Goal: Check status: Check status

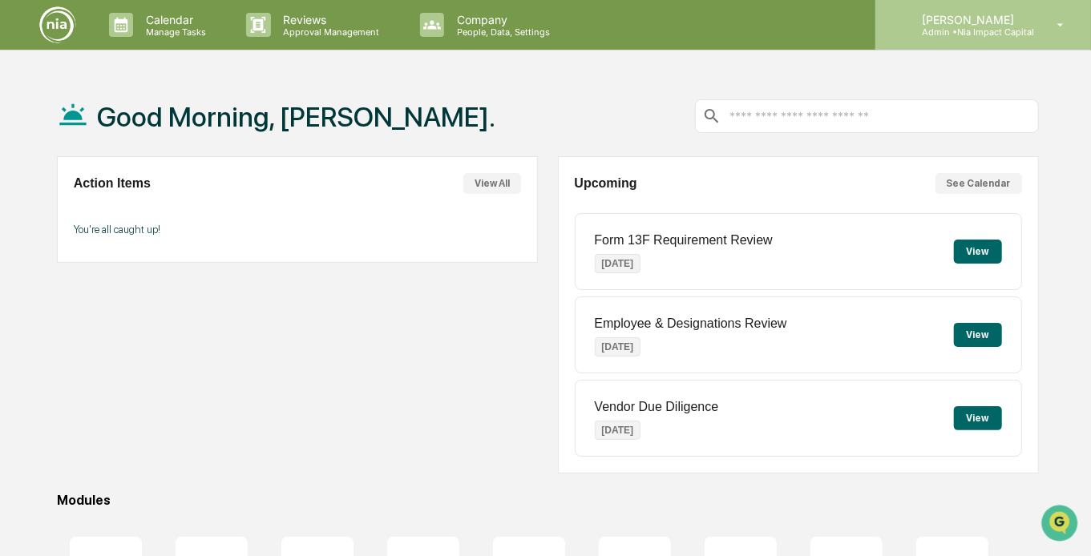
click at [1023, 27] on p "Admin • Nia Impact Capital" at bounding box center [971, 31] width 125 height 11
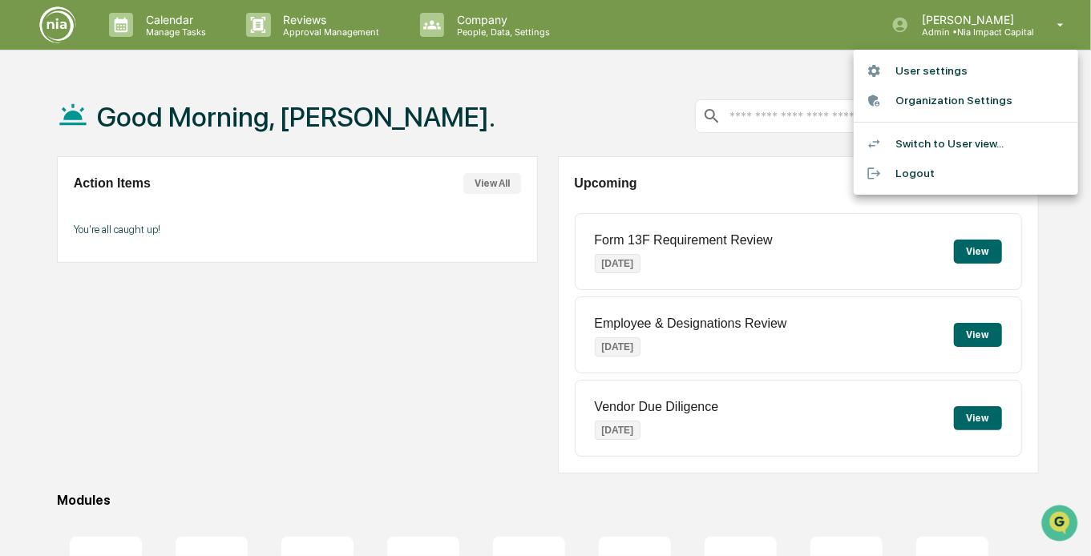
click at [939, 148] on li "Switch to User view..." at bounding box center [966, 144] width 224 height 30
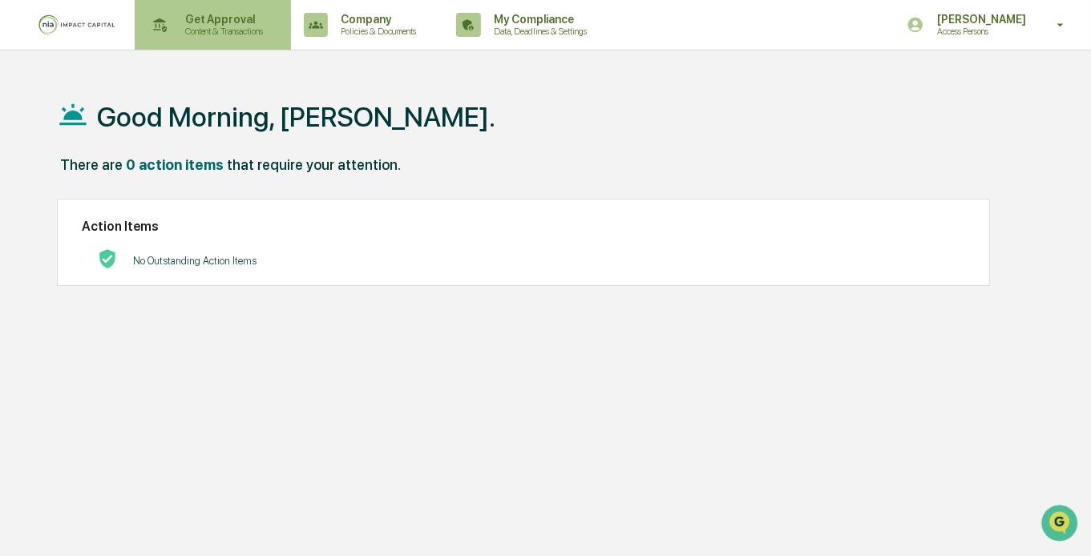
click at [212, 34] on p "Content & Transactions" at bounding box center [221, 31] width 99 height 11
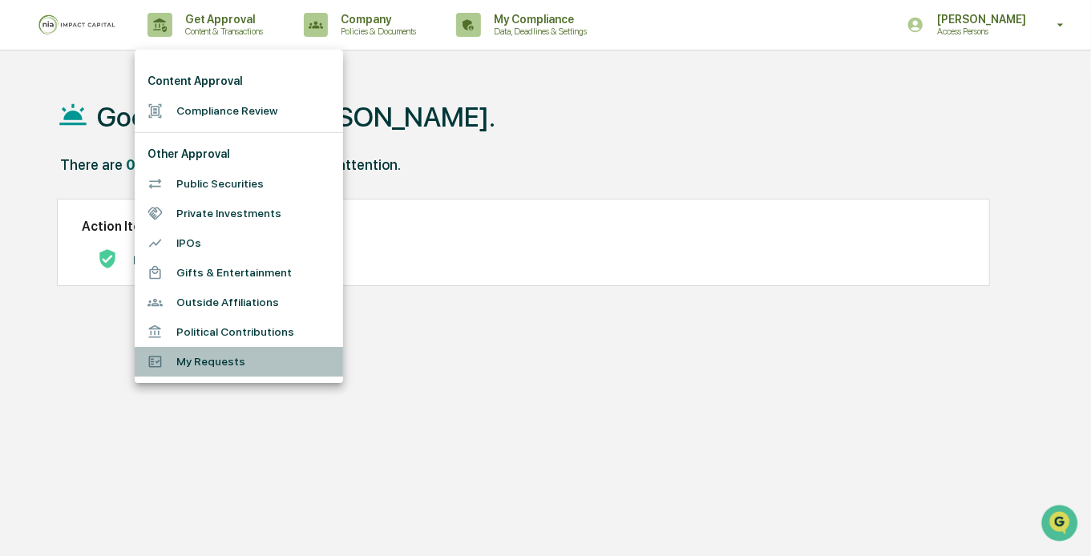
click at [228, 359] on li "My Requests" at bounding box center [239, 362] width 208 height 30
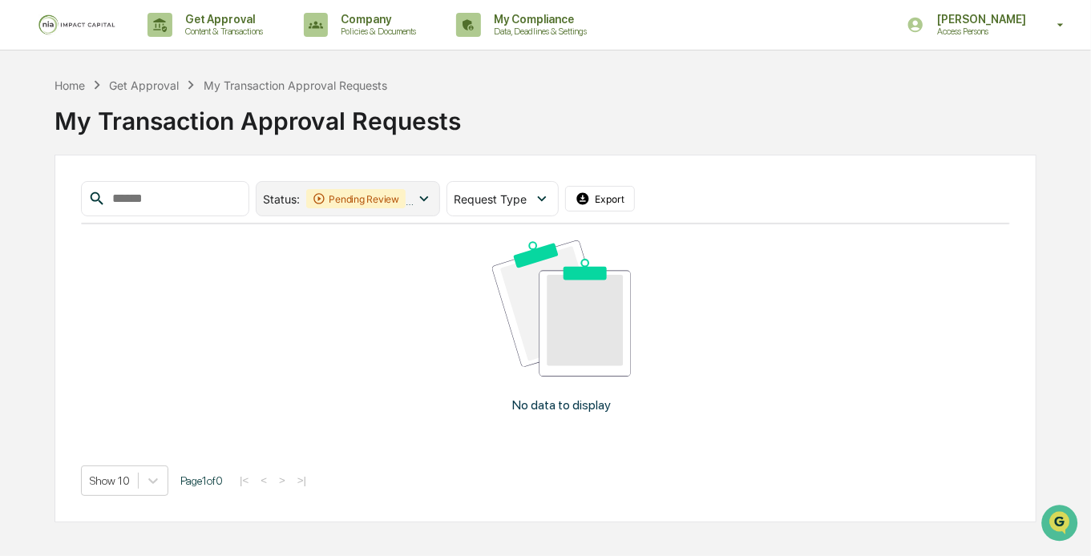
click at [386, 200] on div "Pending Review" at bounding box center [355, 198] width 99 height 19
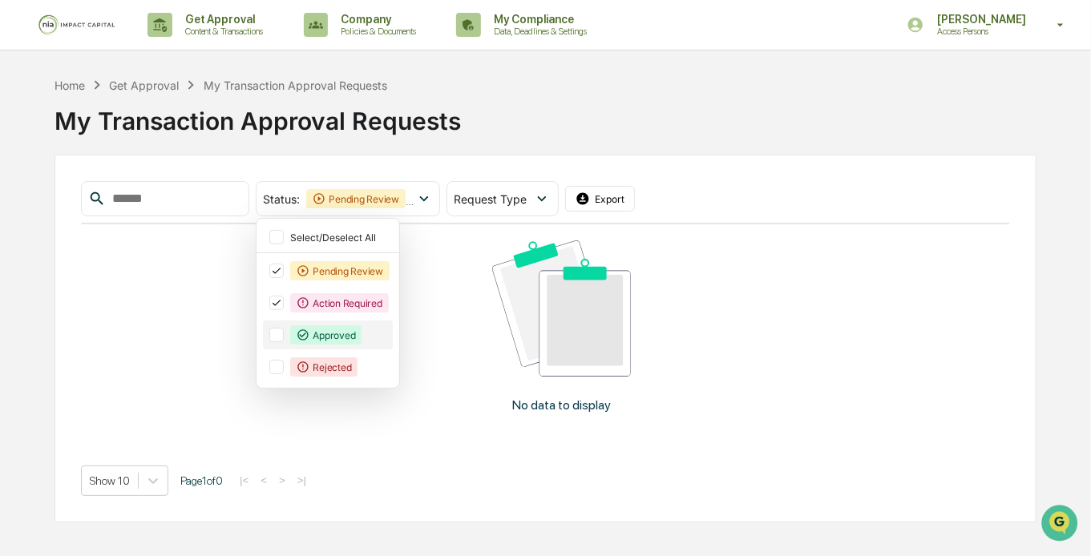
click at [282, 329] on div at bounding box center [276, 335] width 14 height 14
click at [282, 364] on div at bounding box center [276, 367] width 14 height 14
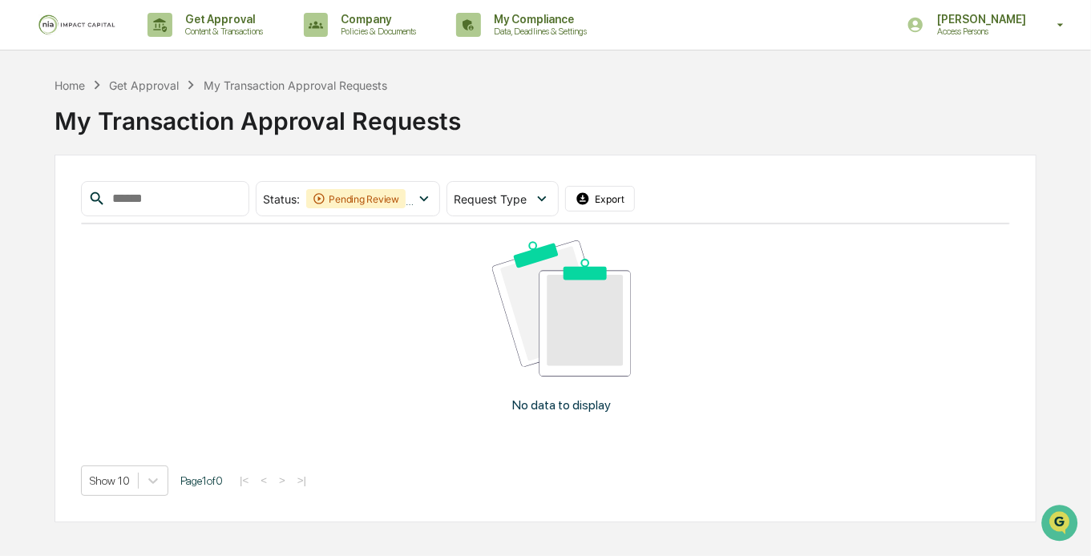
click at [567, 390] on div "No data to display" at bounding box center [561, 332] width 961 height 217
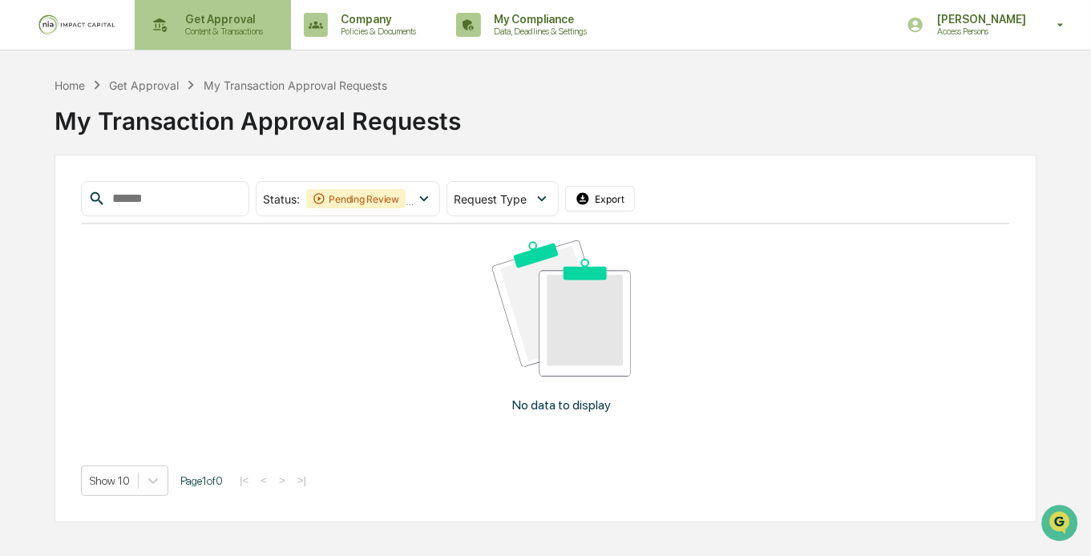
click at [255, 23] on p "Get Approval" at bounding box center [221, 19] width 99 height 13
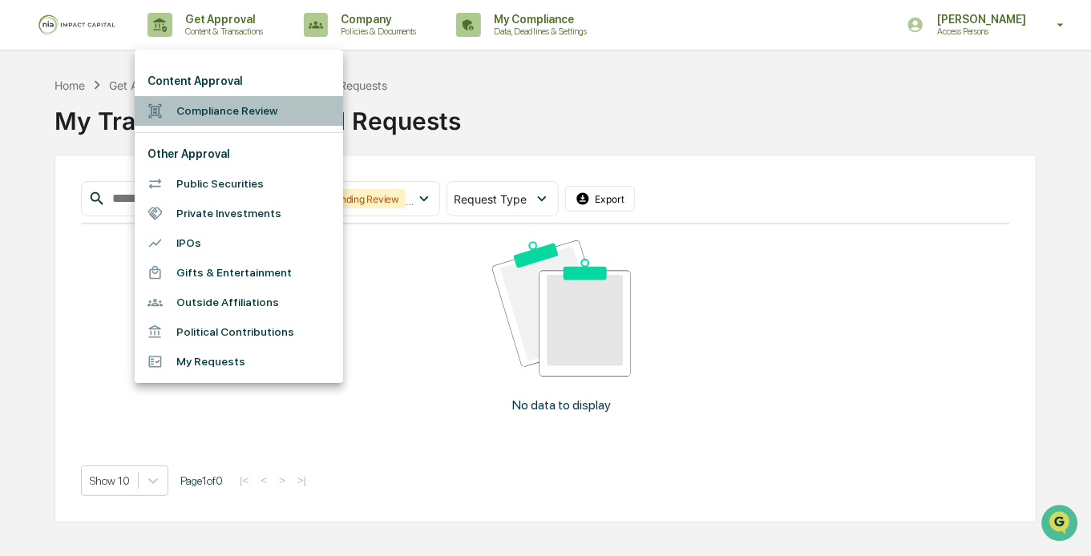
click at [224, 119] on li "Compliance Review" at bounding box center [239, 111] width 208 height 30
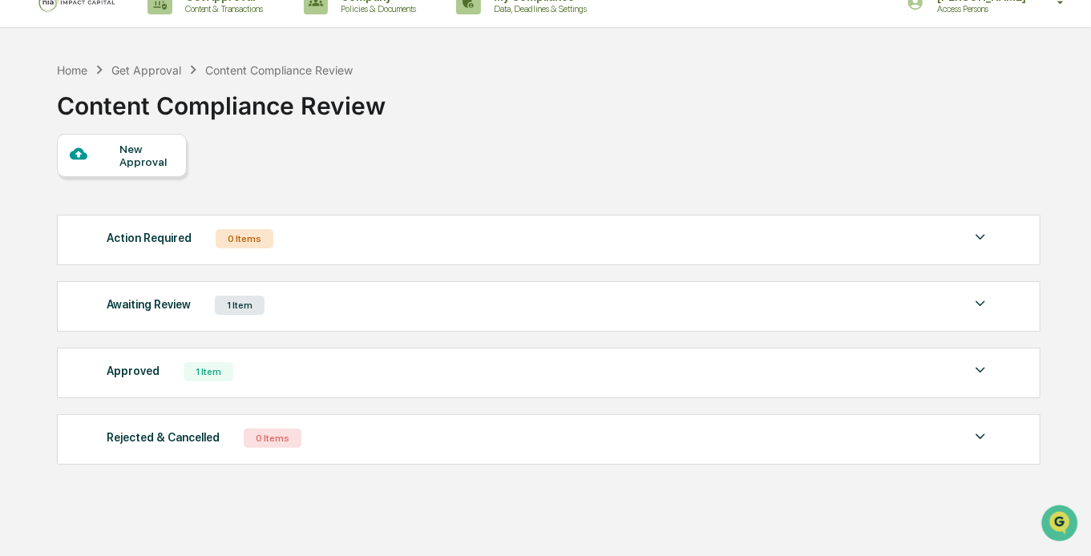
scroll to position [23, 0]
click at [364, 316] on div "Awaiting Review 1 Item File Name Review Id Created Date Requested By Compliance…" at bounding box center [549, 306] width 984 height 51
click at [984, 301] on img at bounding box center [980, 302] width 19 height 19
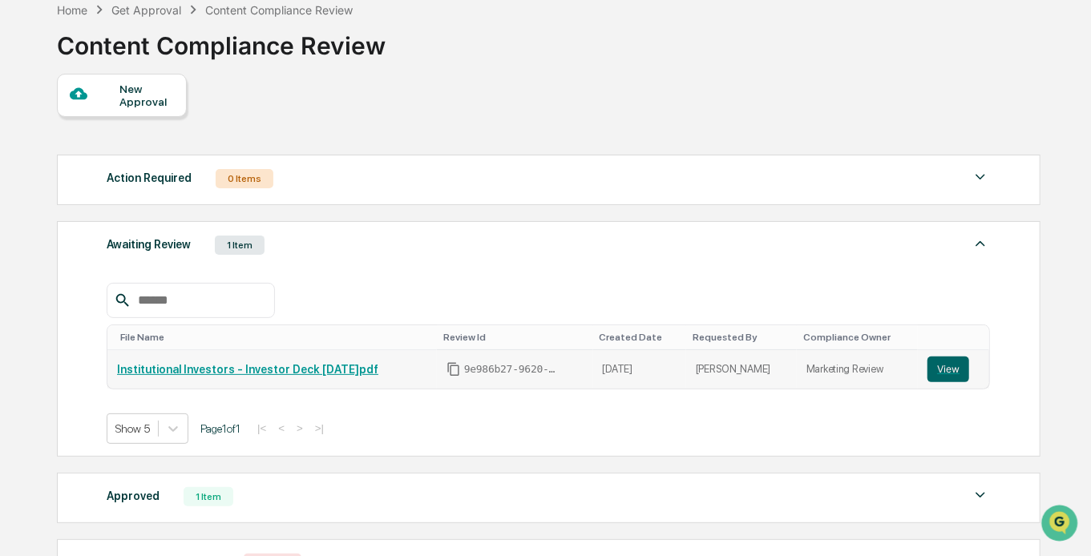
scroll to position [84, 0]
click at [939, 370] on button "View" at bounding box center [949, 368] width 42 height 26
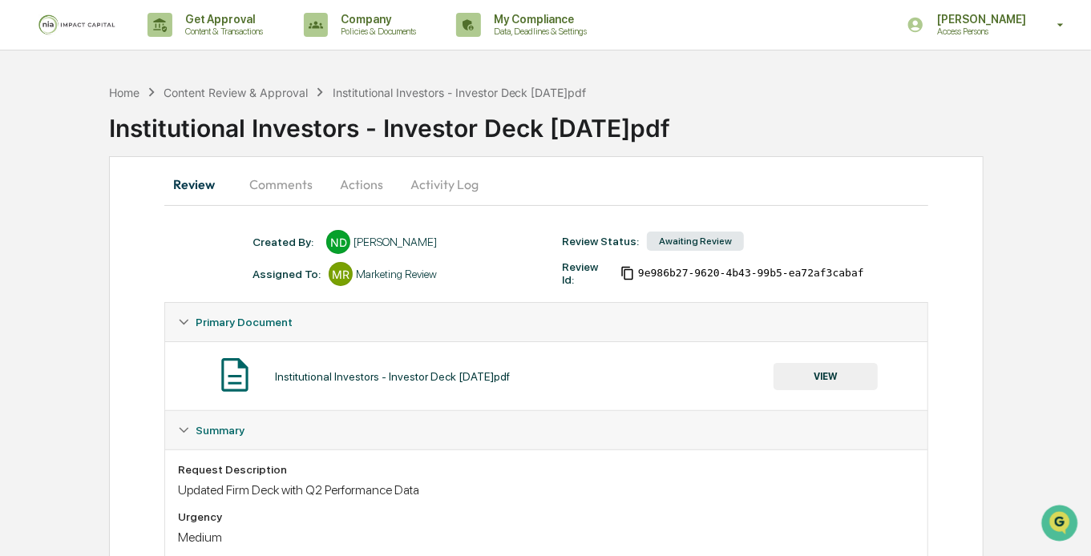
click at [289, 189] on button "Comments" at bounding box center [280, 184] width 89 height 38
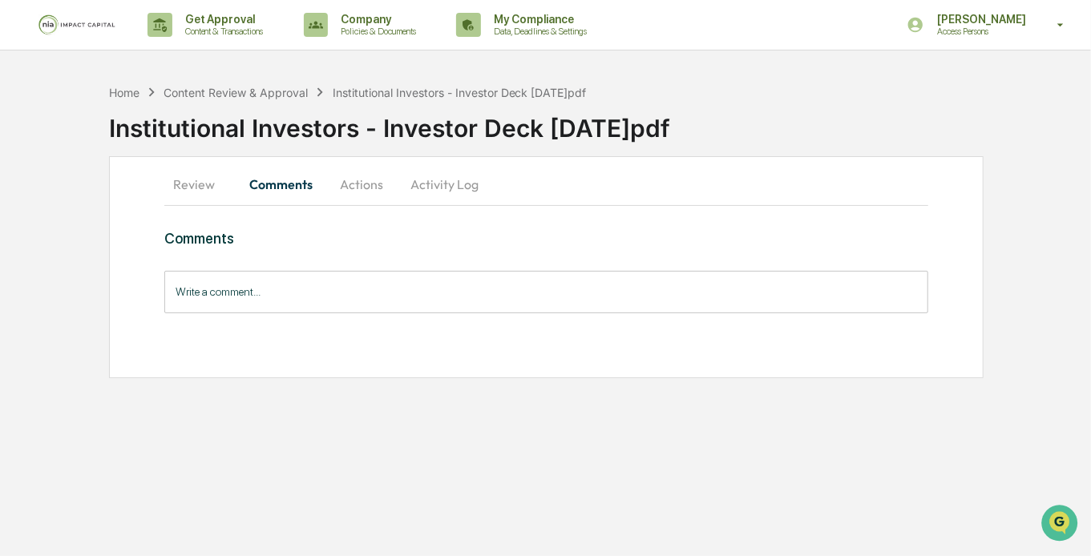
click at [369, 180] on button "Actions" at bounding box center [361, 184] width 72 height 38
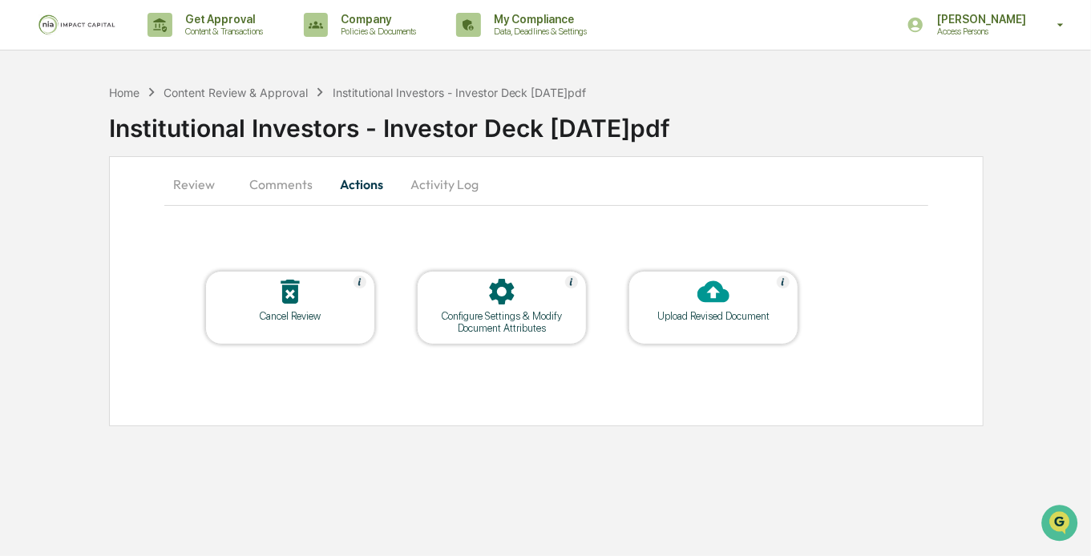
click at [446, 180] on button "Activity Log" at bounding box center [445, 184] width 94 height 38
